Goal: Task Accomplishment & Management: Manage account settings

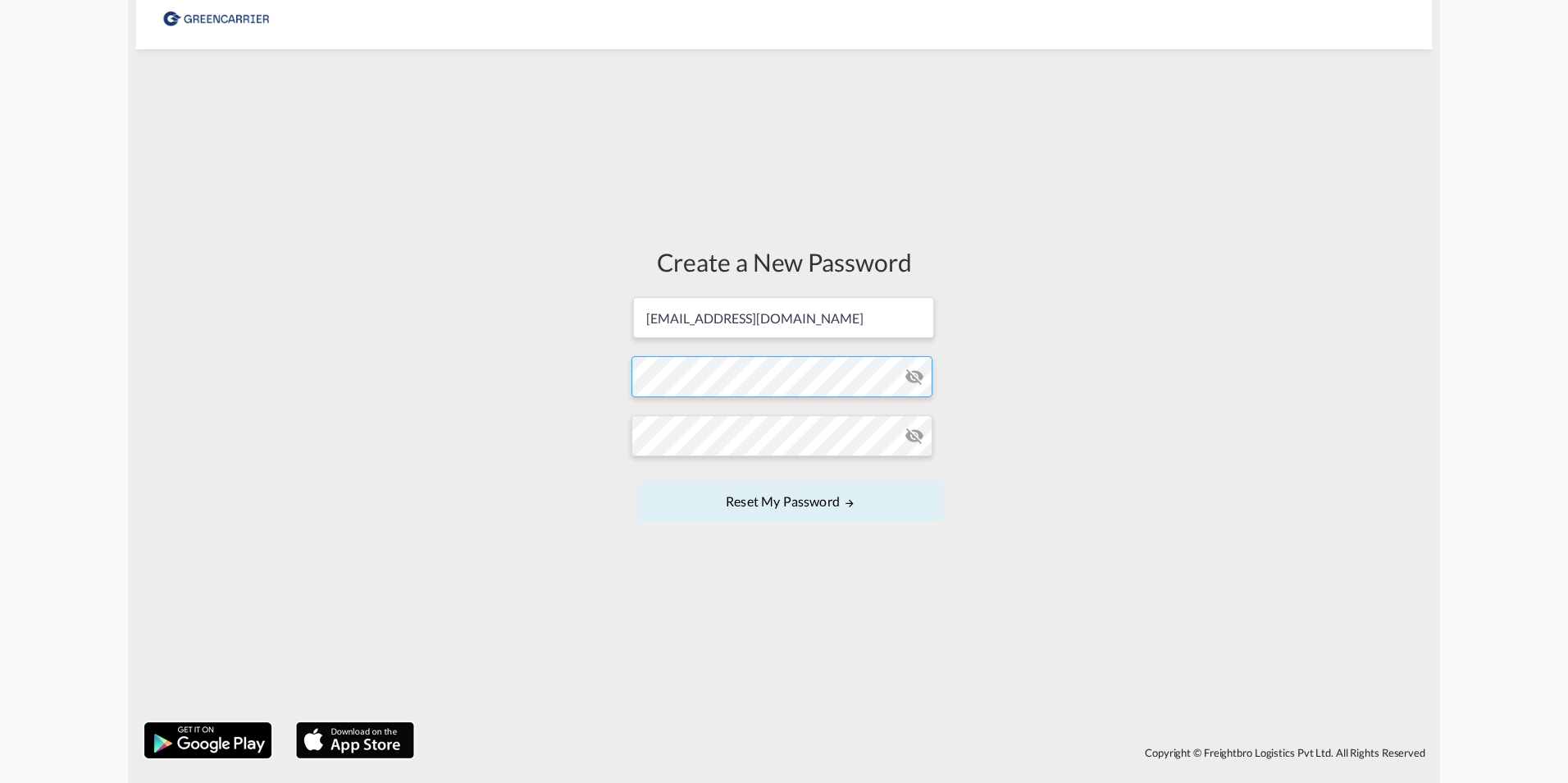
click at [761, 386] on form "[EMAIL_ADDRESS][DOMAIN_NAME] Password must contain the following: A special cha…" at bounding box center [784, 411] width 305 height 231
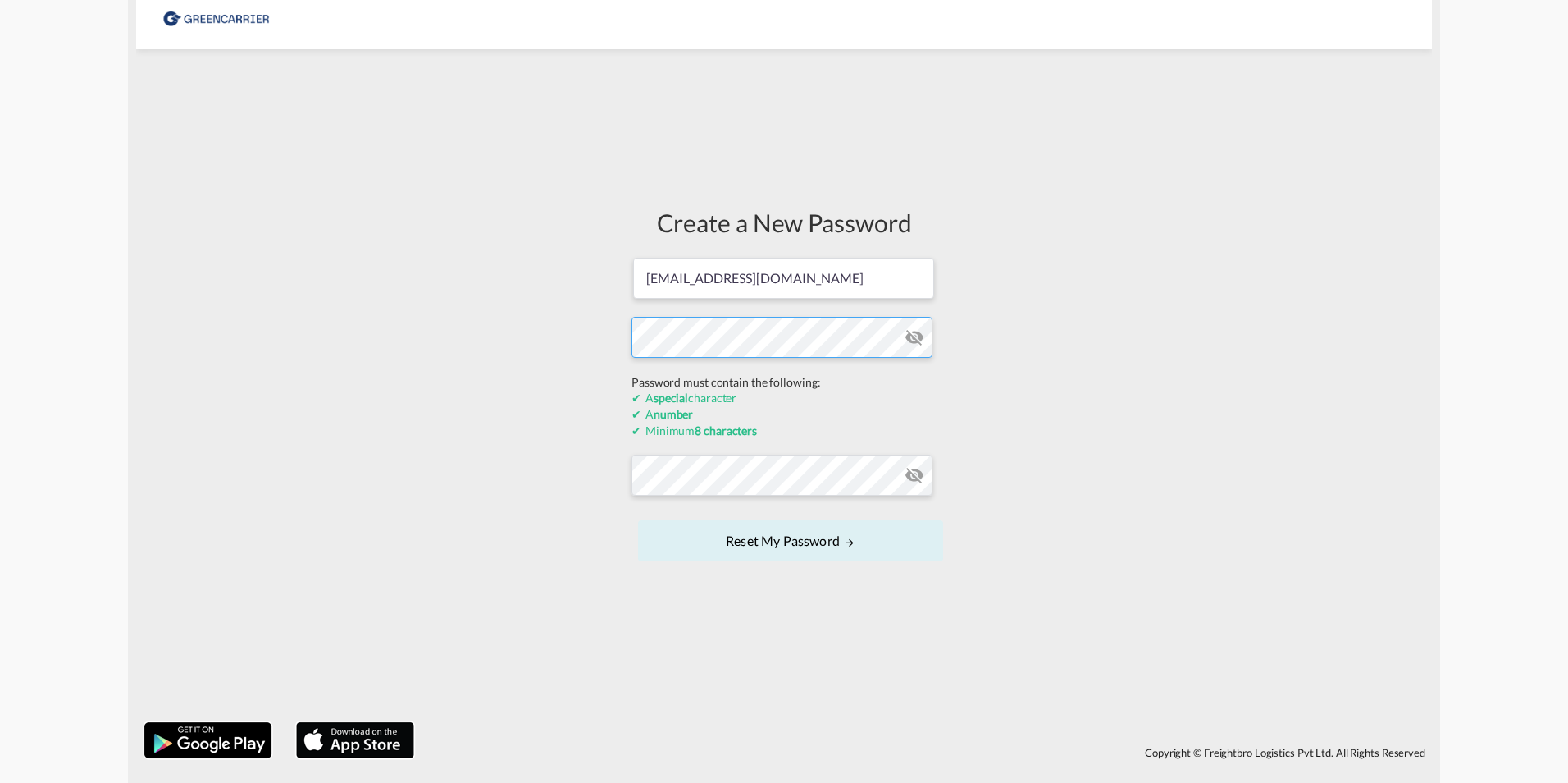
click at [597, 350] on div "Create a New Password [EMAIL_ADDRESS][DOMAIN_NAME] Password must contain the fo…" at bounding box center [784, 385] width 1296 height 656
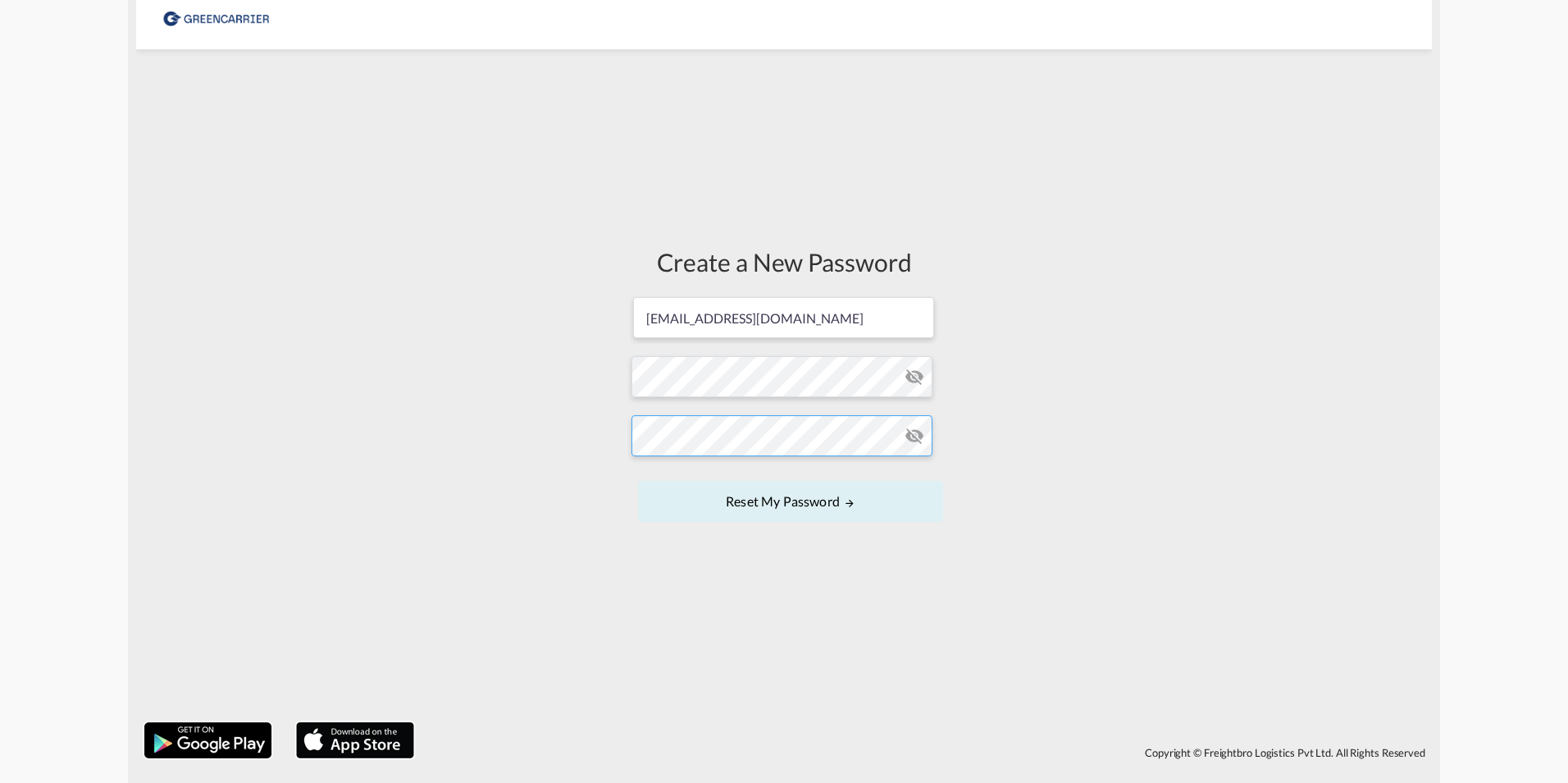
click at [714, 473] on form "[EMAIL_ADDRESS][DOMAIN_NAME] Password must contain the following: A special cha…" at bounding box center [784, 411] width 305 height 231
click at [840, 498] on button "Reset my password" at bounding box center [790, 501] width 305 height 41
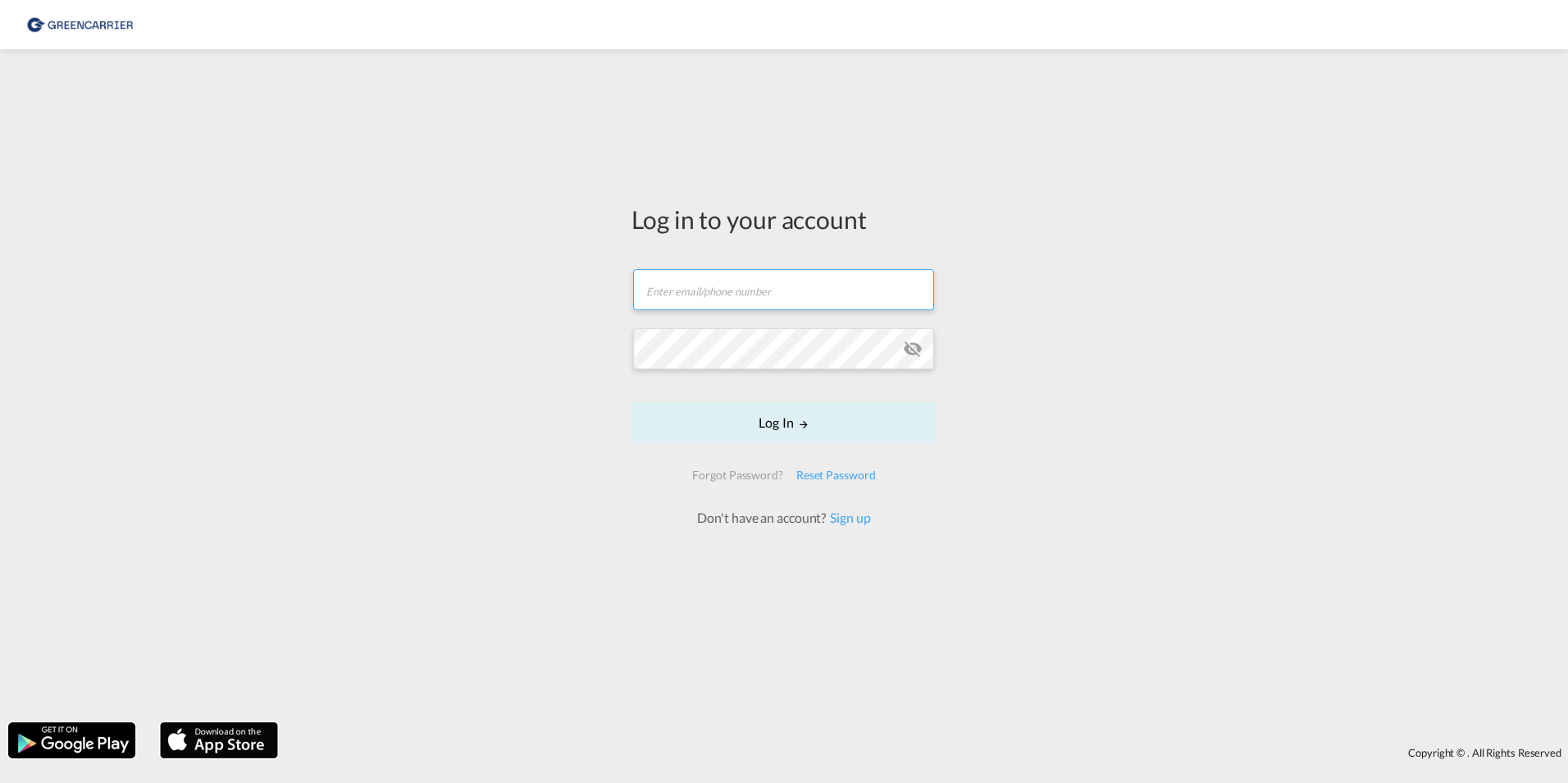
type input "[EMAIL_ADDRESS][DOMAIN_NAME]"
click at [788, 427] on button "Log In" at bounding box center [784, 422] width 305 height 41
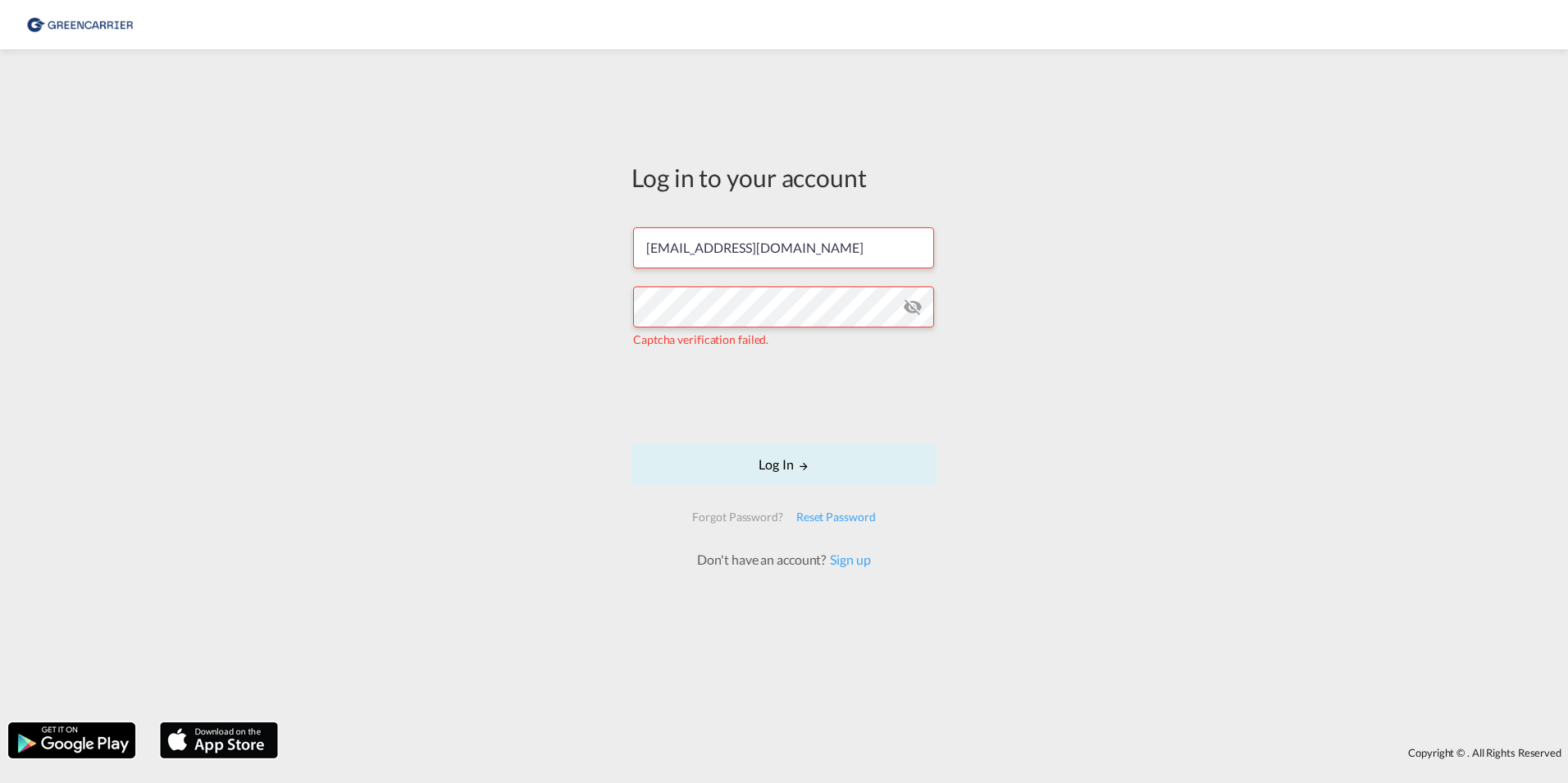
click at [917, 312] on md-icon "icon-eye-off" at bounding box center [913, 307] width 20 height 20
click at [601, 312] on div "Log in to your account [EMAIL_ADDRESS][DOMAIN_NAME] Captcha verification failed…" at bounding box center [784, 385] width 1568 height 656
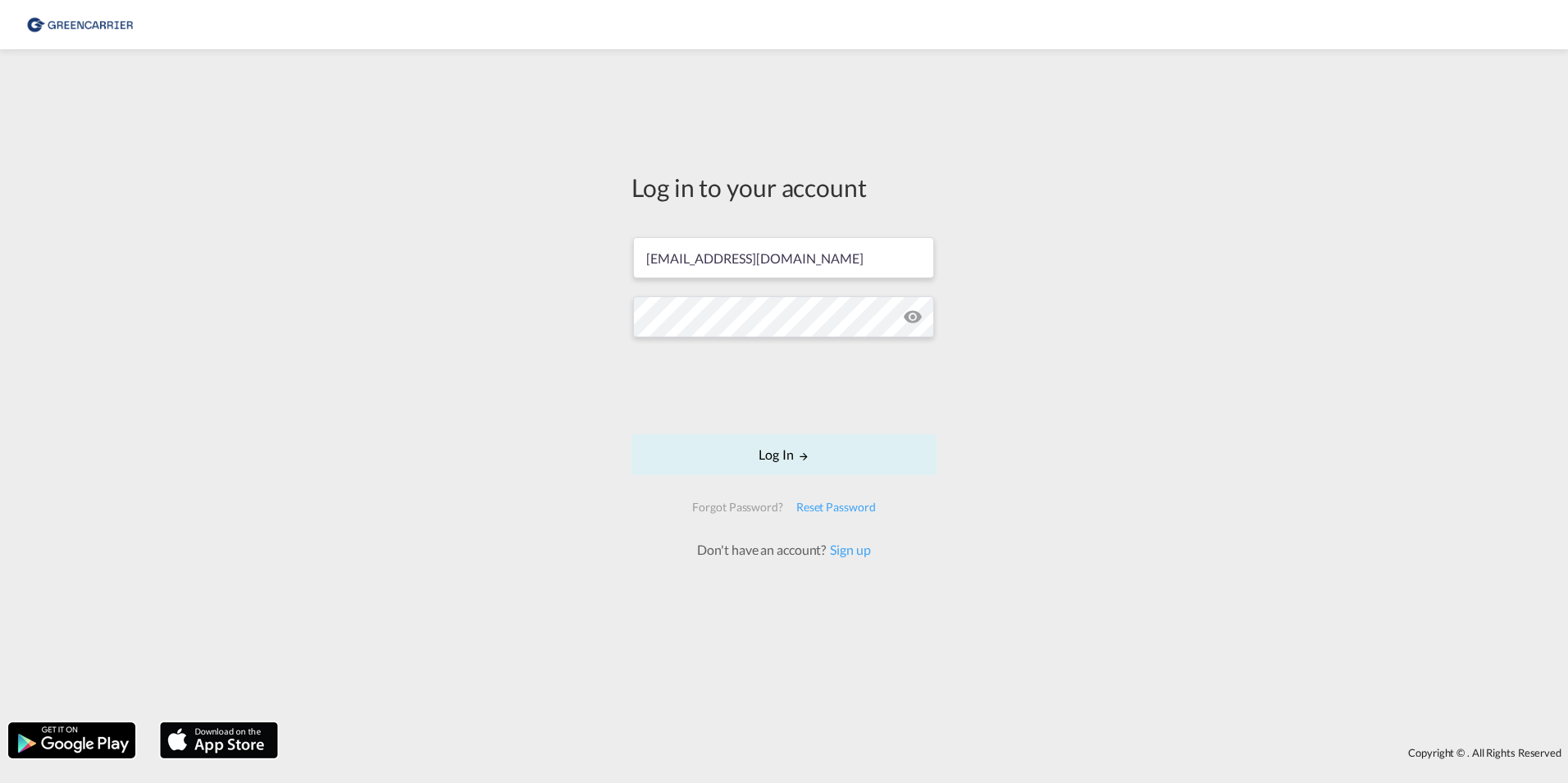
drag, startPoint x: 613, startPoint y: 396, endPoint x: 624, endPoint y: 400, distance: 11.7
click at [612, 397] on div "Log in to your account [EMAIL_ADDRESS][DOMAIN_NAME] Log In Forgot Password? Res…" at bounding box center [784, 385] width 1568 height 656
click at [805, 440] on button "Log In" at bounding box center [784, 454] width 305 height 41
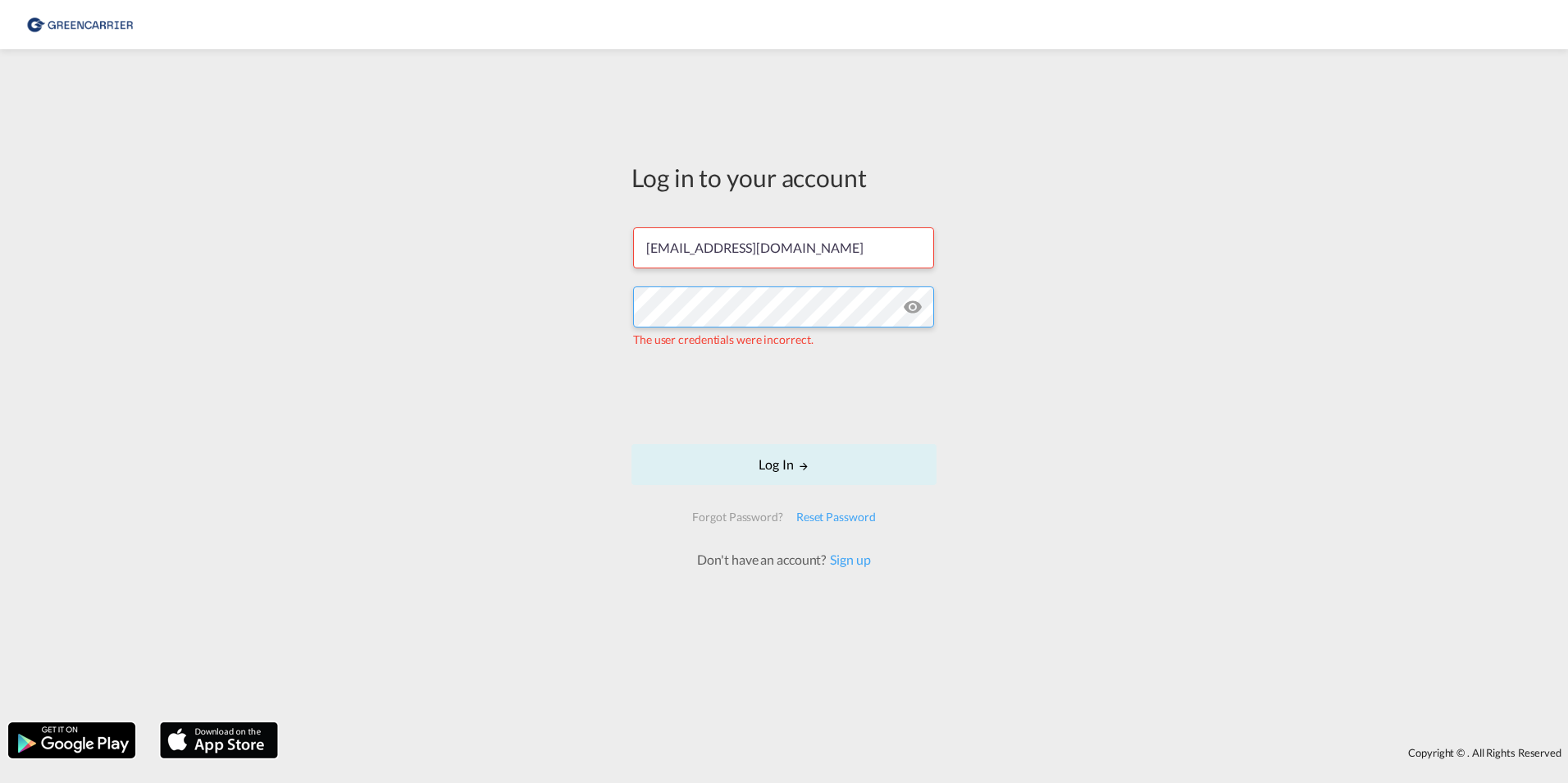
click at [606, 309] on div "Log in to your account [EMAIL_ADDRESS][DOMAIN_NAME] The user credentials were i…" at bounding box center [784, 385] width 1568 height 656
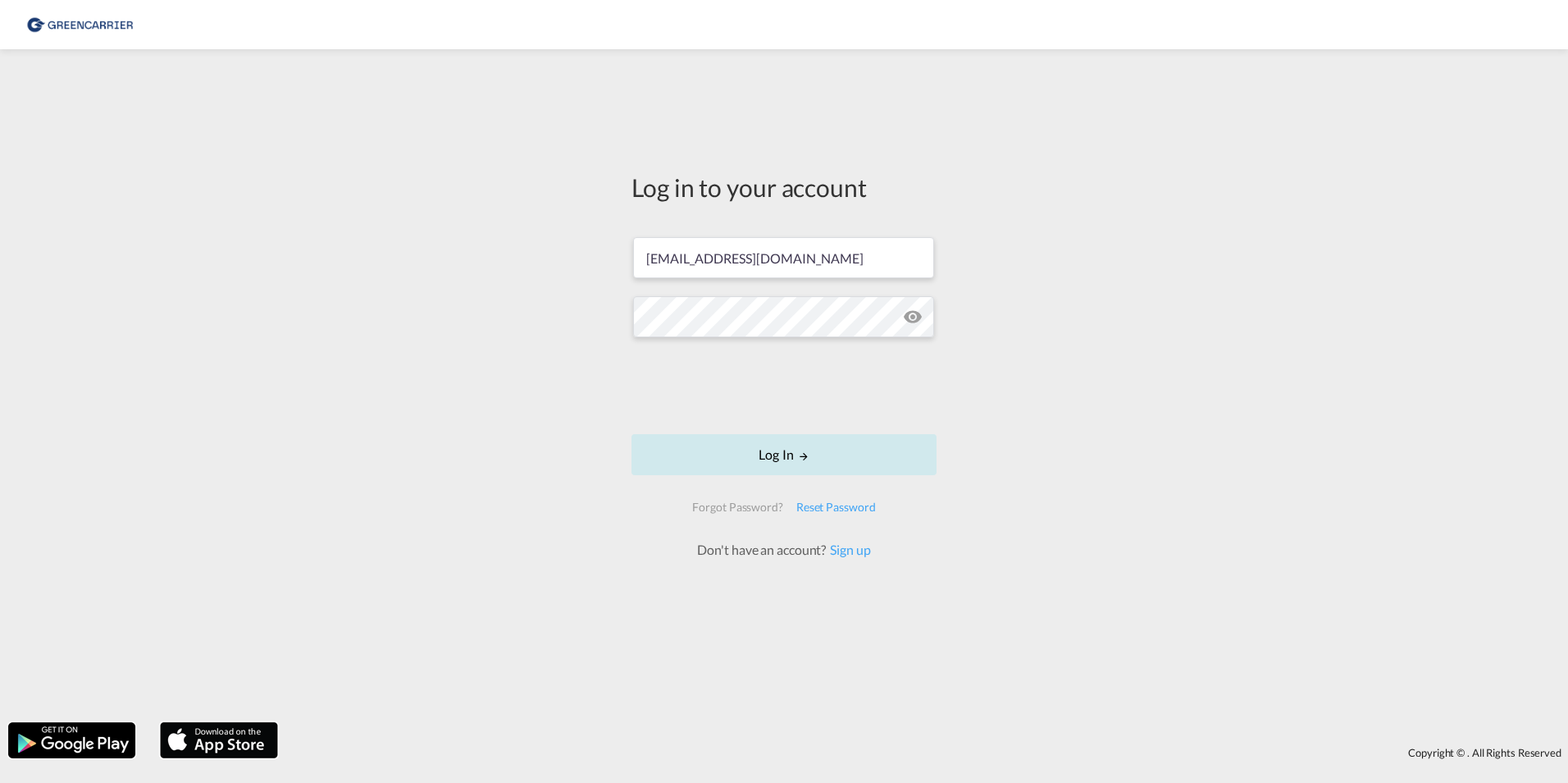
click at [775, 463] on button "Log In" at bounding box center [784, 454] width 305 height 41
